Goal: Task Accomplishment & Management: Manage account settings

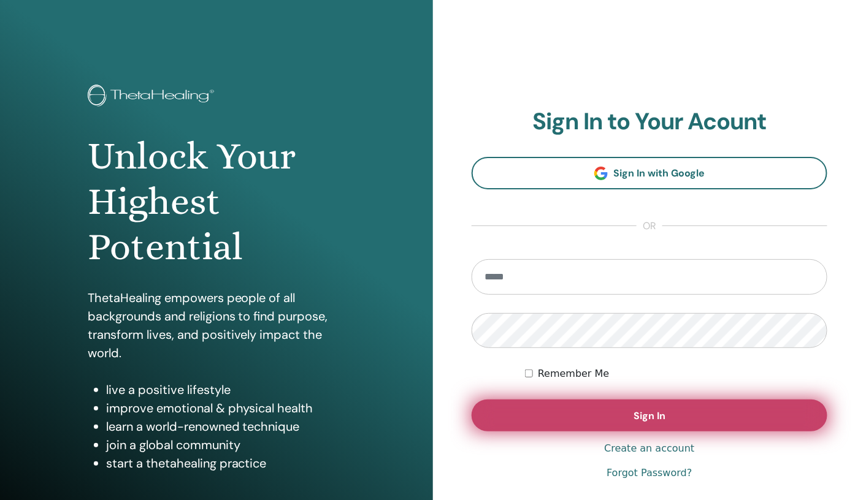
type input "**********"
click at [519, 410] on button "Sign In" at bounding box center [649, 416] width 356 height 32
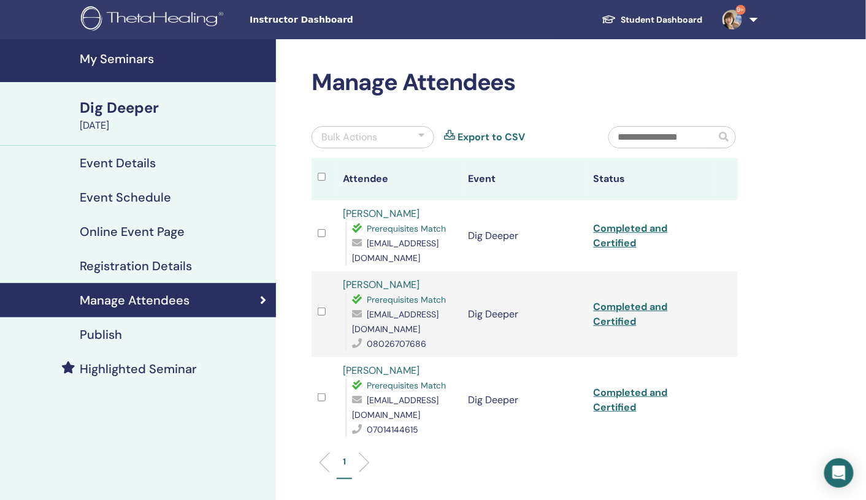
click at [120, 58] on h4 "My Seminars" at bounding box center [174, 58] width 189 height 15
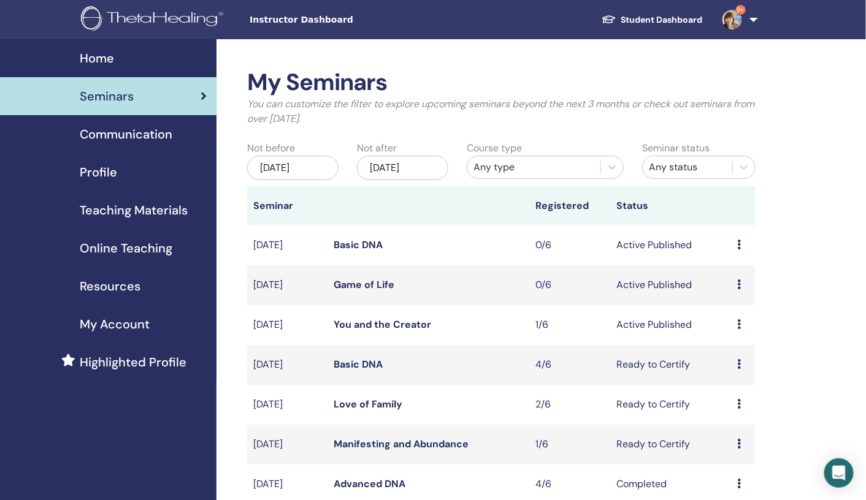
scroll to position [31, 0]
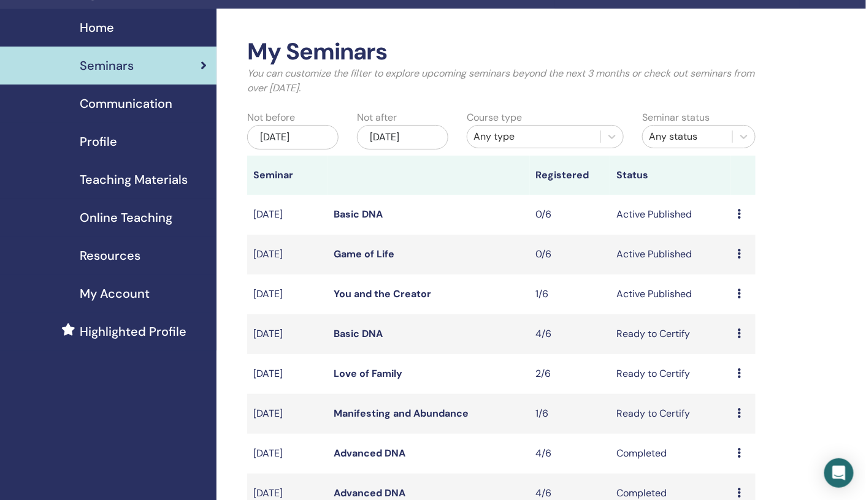
click at [739, 291] on icon at bounding box center [739, 294] width 4 height 10
click at [727, 343] on link "Attendees" at bounding box center [735, 338] width 47 height 13
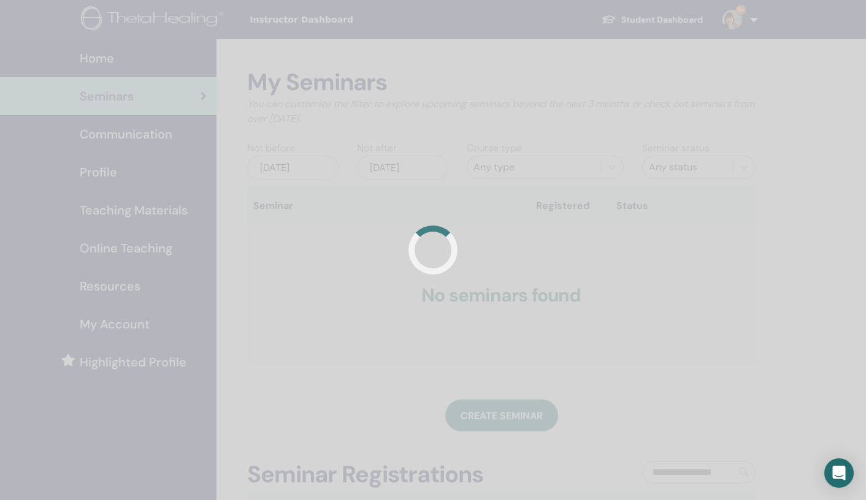
scroll to position [31, 0]
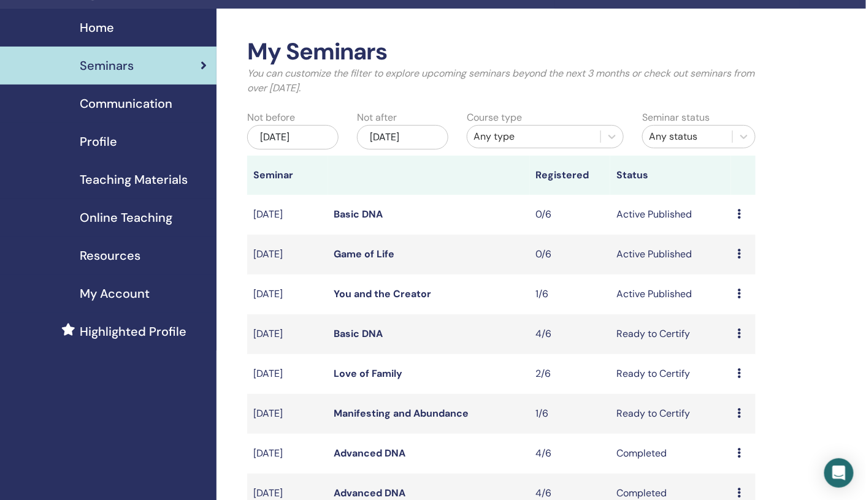
click at [739, 373] on icon at bounding box center [739, 373] width 4 height 10
click at [730, 416] on link "Attendees" at bounding box center [735, 420] width 47 height 13
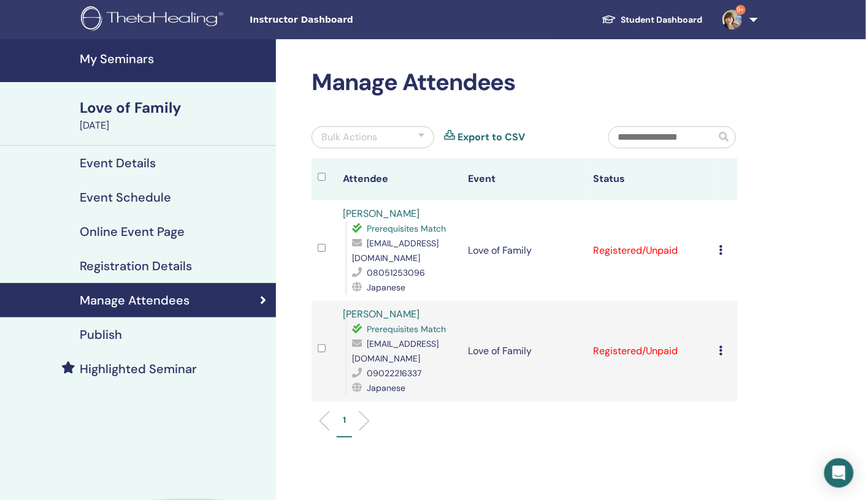
click at [720, 247] on icon at bounding box center [721, 250] width 4 height 10
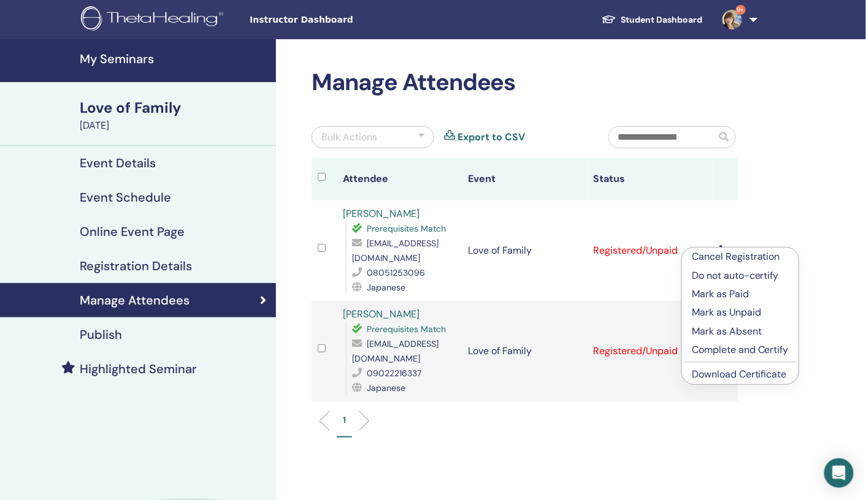
click at [715, 349] on p "Complete and Certify" at bounding box center [740, 350] width 97 height 15
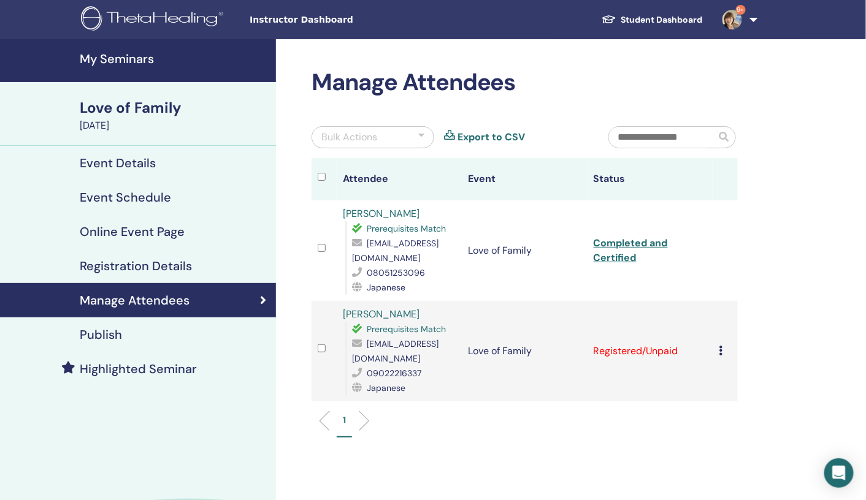
click at [725, 351] on div "Cancel Registration Do not auto-certify Mark as Paid Mark as Unpaid Mark as Abs…" at bounding box center [725, 351] width 13 height 15
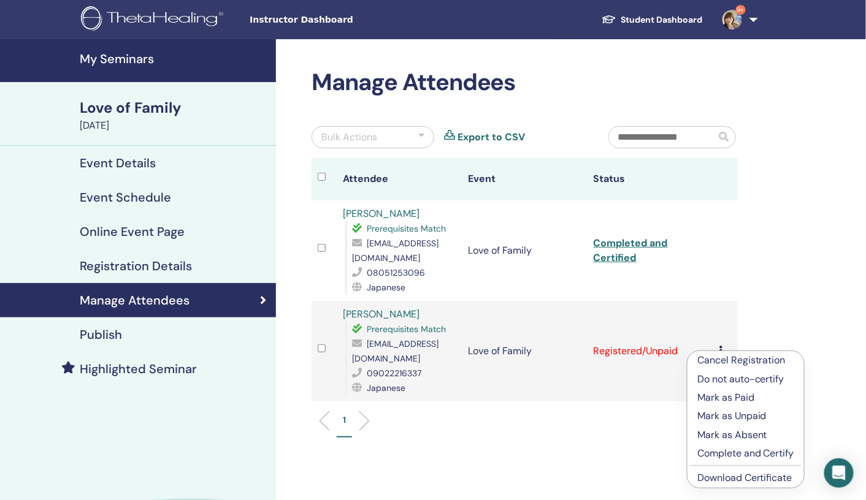
click at [722, 456] on p "Complete and Certify" at bounding box center [745, 453] width 97 height 15
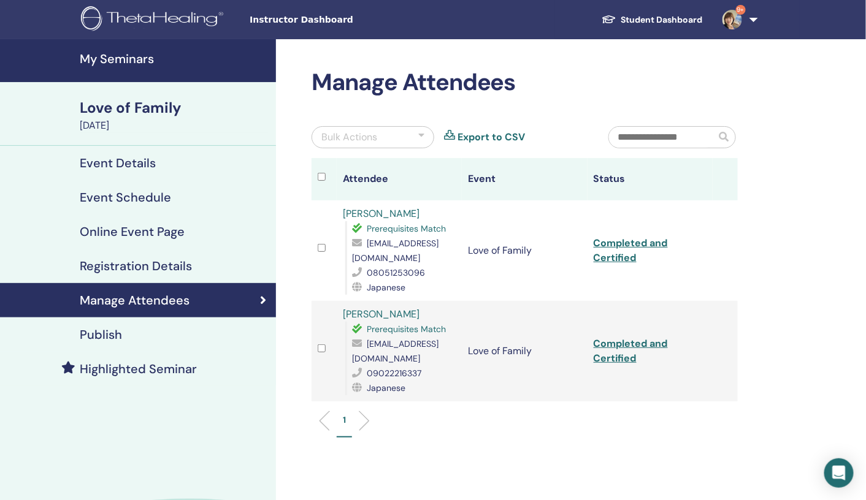
click at [131, 57] on h4 "My Seminars" at bounding box center [174, 58] width 189 height 15
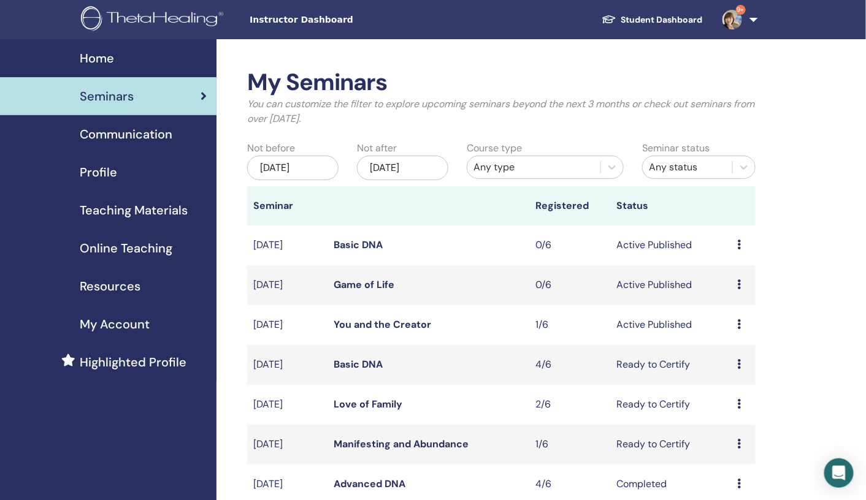
click at [318, 166] on div "May/27, 2025" at bounding box center [292, 168] width 91 height 25
click at [495, 133] on div "My Seminars You can customize the filter to explore upcoming seminars beyond th…" at bounding box center [501, 102] width 527 height 67
